Goal: Task Accomplishment & Management: Use online tool/utility

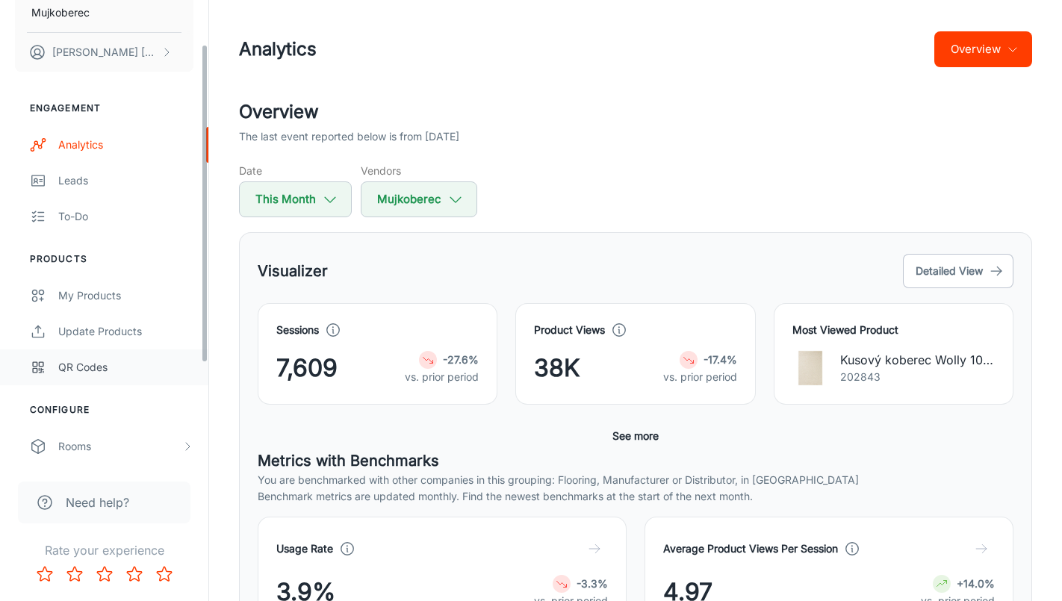
scroll to position [64, 0]
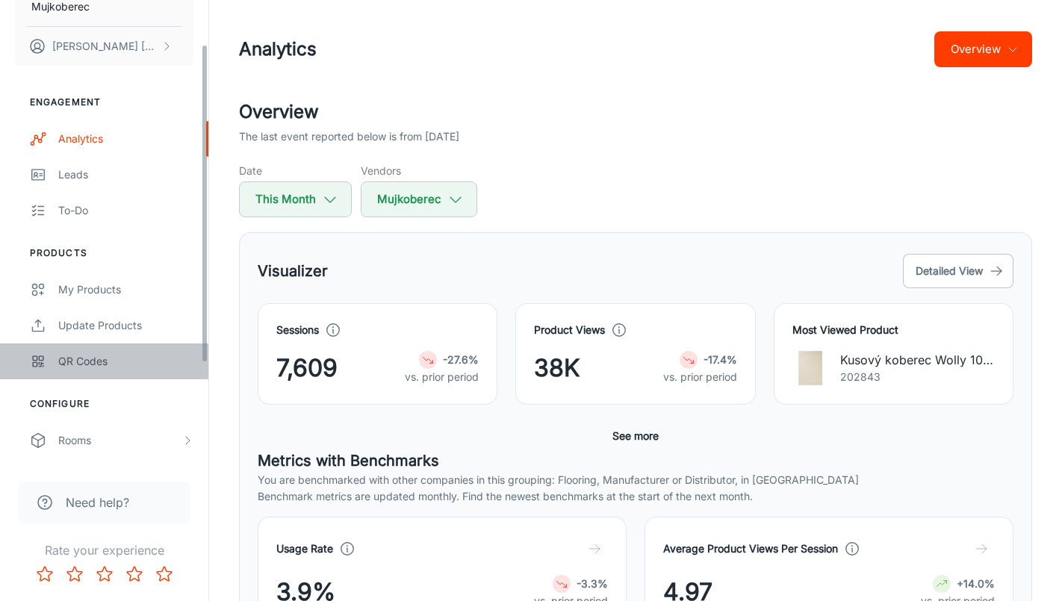
click at [96, 363] on div "QR Codes" at bounding box center [125, 361] width 135 height 16
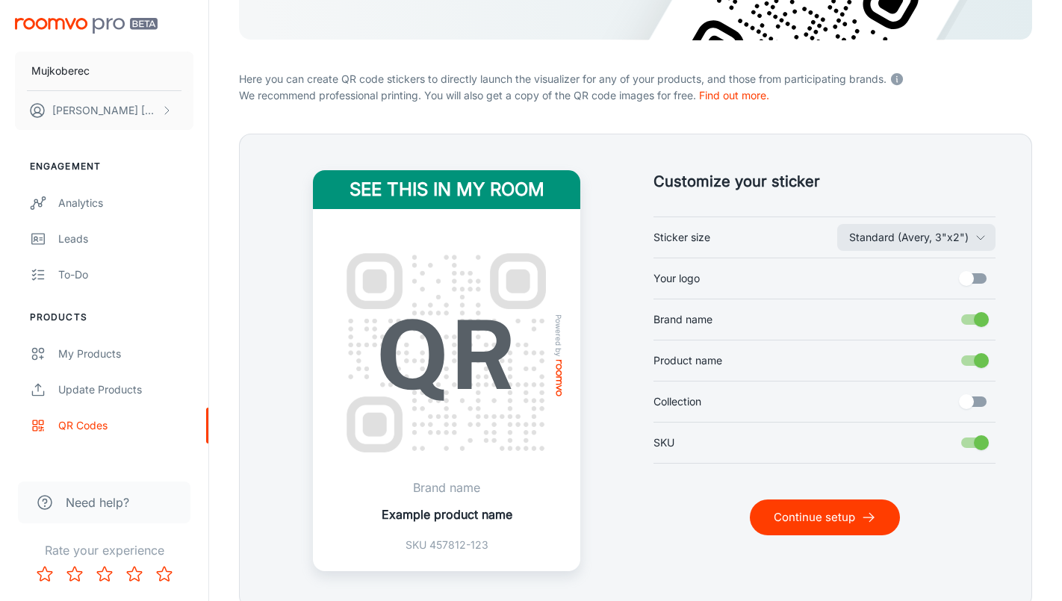
scroll to position [303, 0]
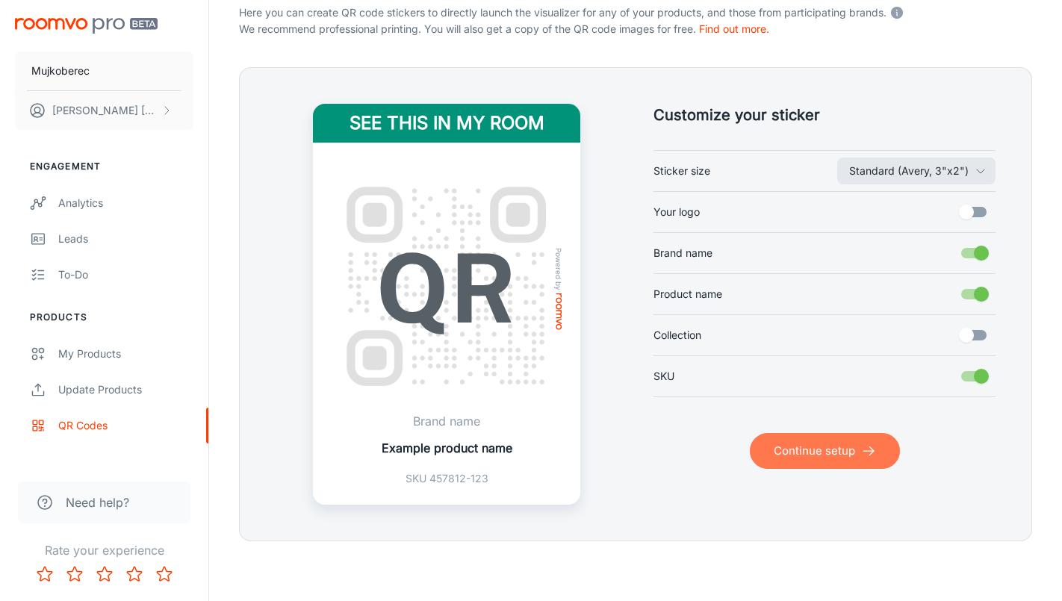
click at [804, 459] on button "Continue setup" at bounding box center [825, 451] width 150 height 36
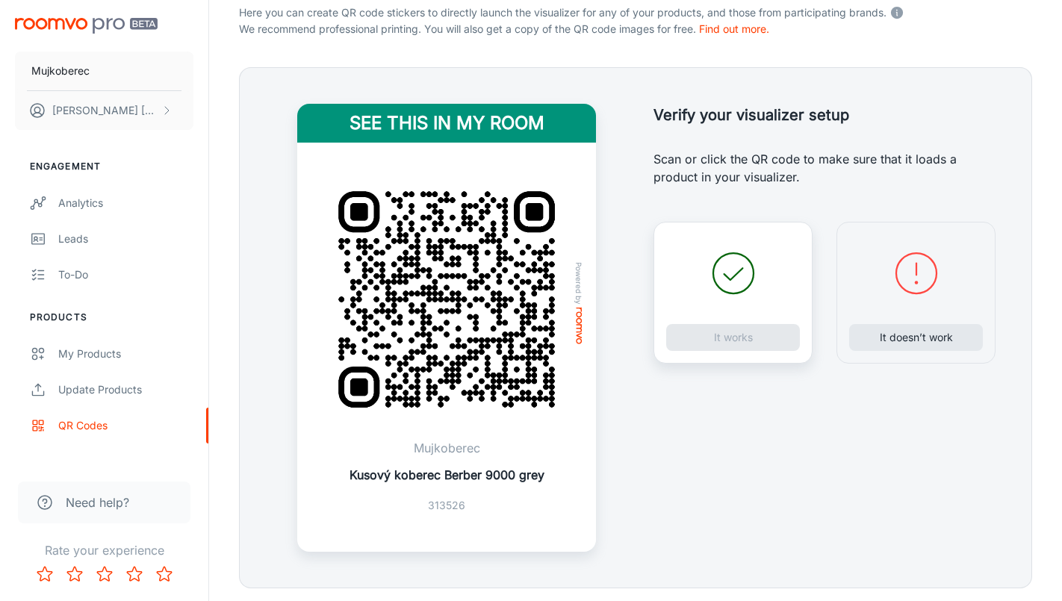
click at [726, 274] on icon at bounding box center [733, 273] width 54 height 54
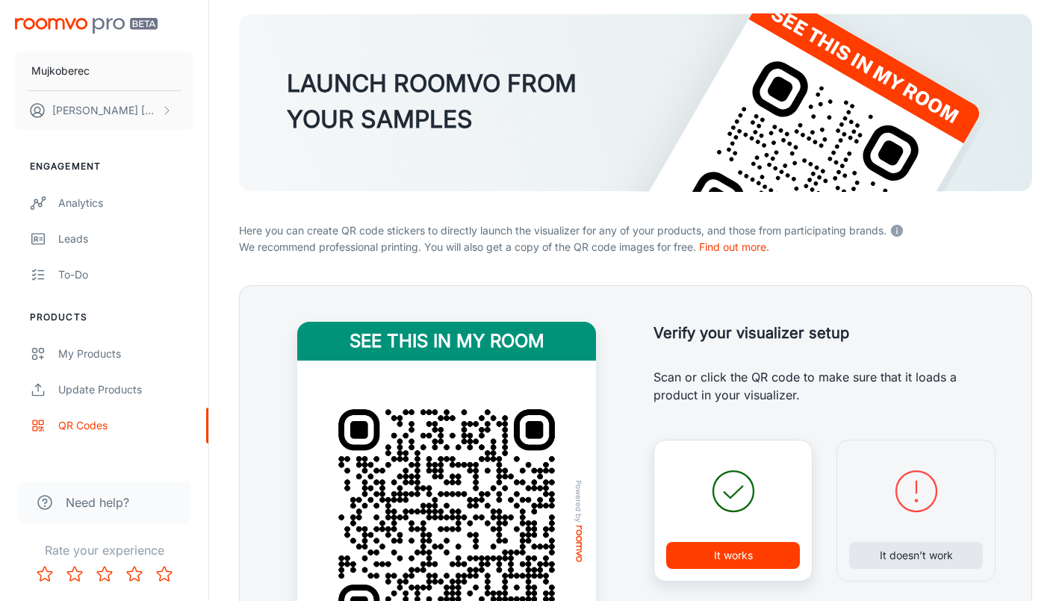
scroll to position [131, 0]
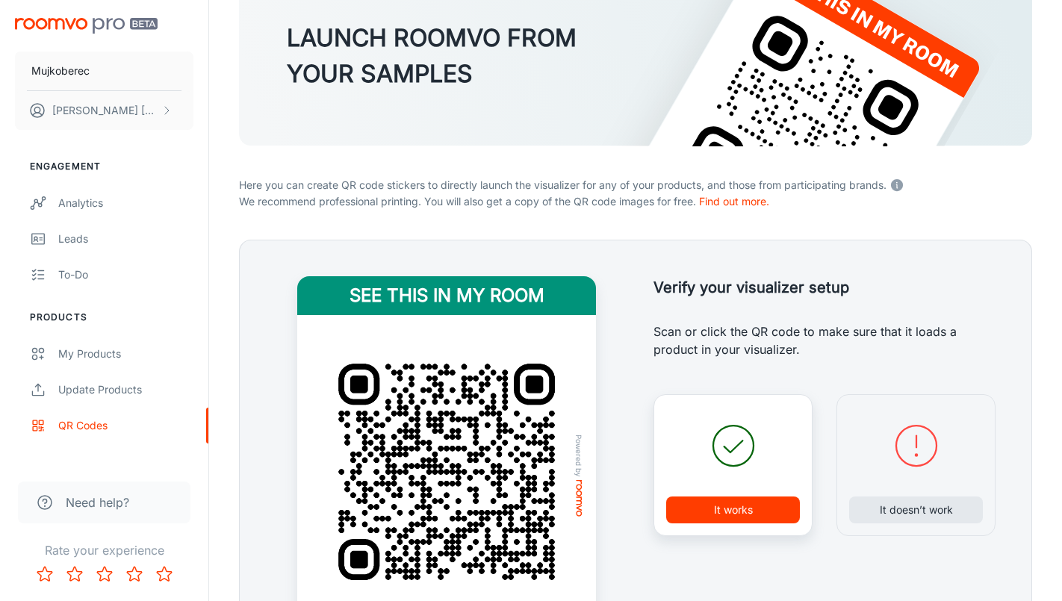
click at [743, 435] on icon at bounding box center [733, 446] width 54 height 54
click at [741, 518] on button "It works" at bounding box center [733, 510] width 134 height 27
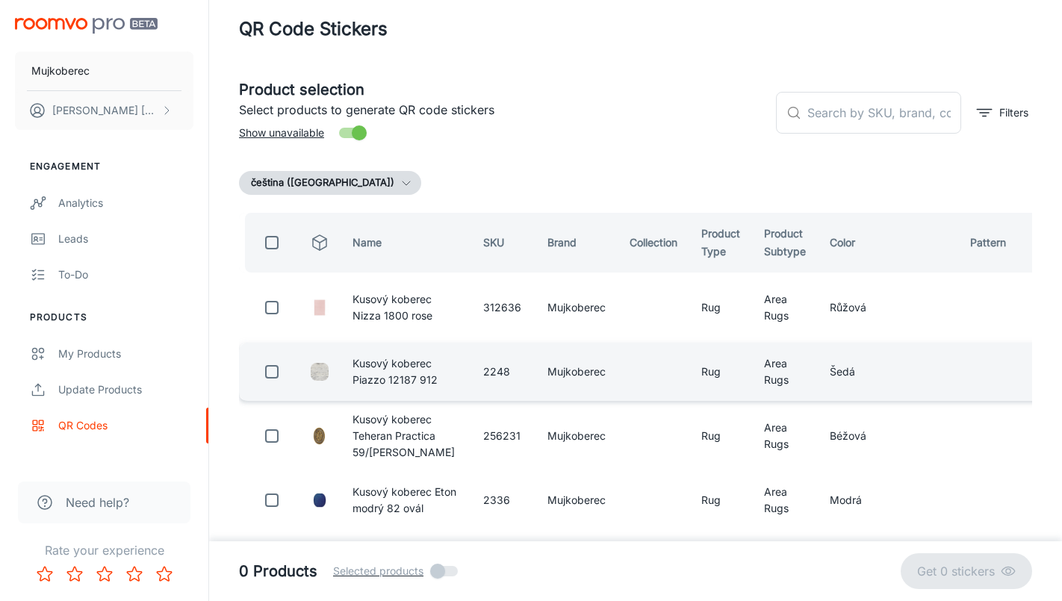
scroll to position [0, 0]
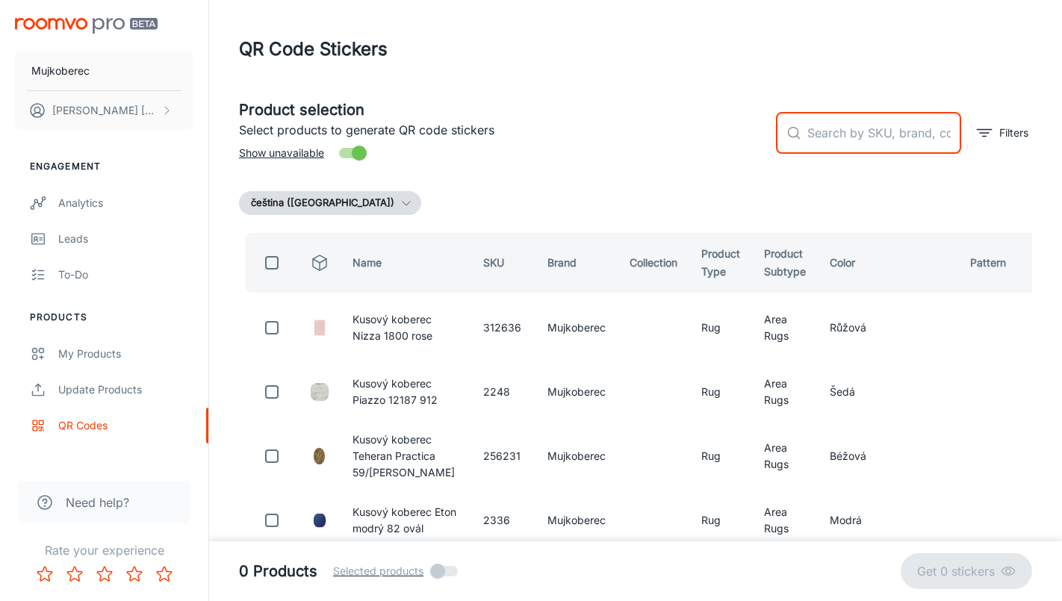
click at [883, 146] on input "text" at bounding box center [884, 133] width 154 height 42
paste input "103467"
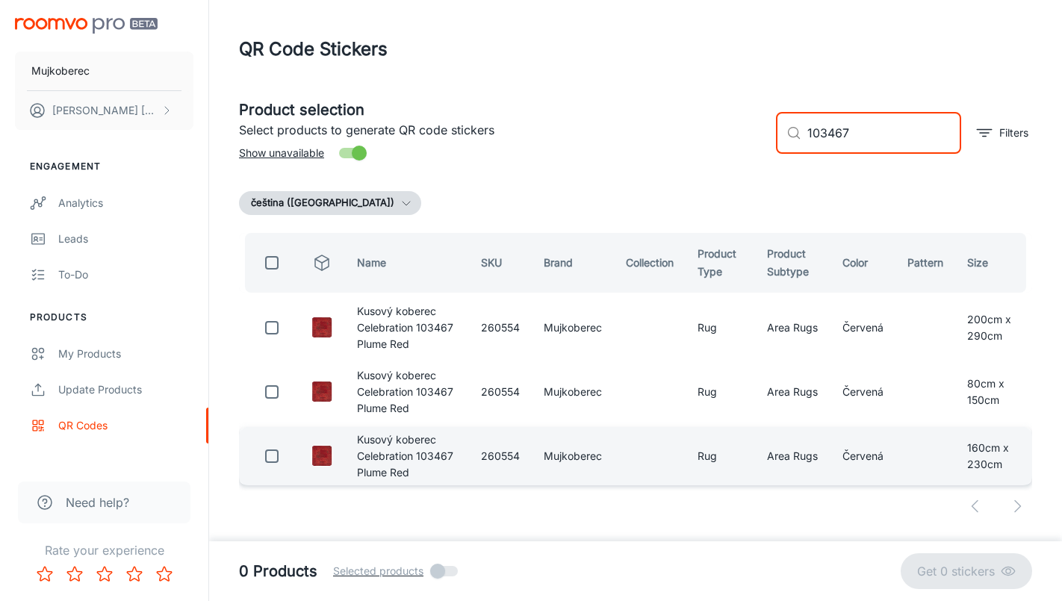
type input "103467"
click at [270, 458] on input "checkbox" at bounding box center [272, 456] width 30 height 30
checkbox input "true"
